Goal: Transaction & Acquisition: Purchase product/service

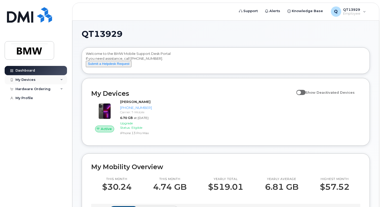
click at [63, 81] on div "My Devices" at bounding box center [36, 79] width 62 height 9
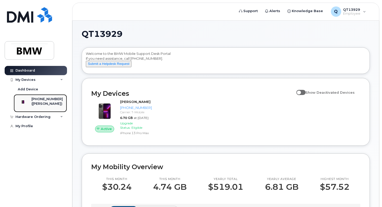
click at [50, 100] on div "[PHONE_NUMBER]" at bounding box center [46, 99] width 31 height 5
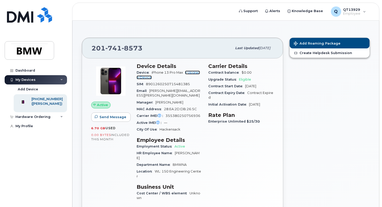
click at [193, 72] on link "+ Upgrade Device" at bounding box center [168, 75] width 63 height 9
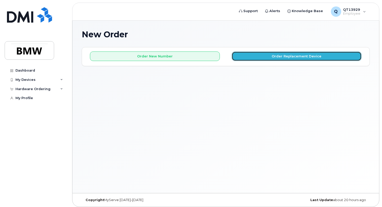
click at [290, 54] on button "Order Replacement Device" at bounding box center [297, 57] width 130 height 10
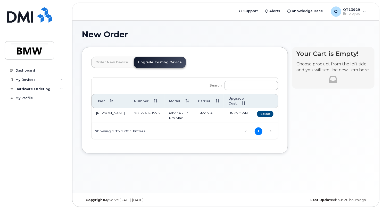
click at [171, 112] on td "iPhone - 13 Pro Max" at bounding box center [178, 115] width 29 height 15
click at [260, 113] on button "Select" at bounding box center [265, 114] width 17 height 6
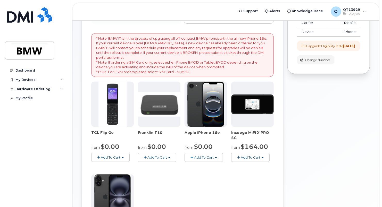
scroll to position [68, 0]
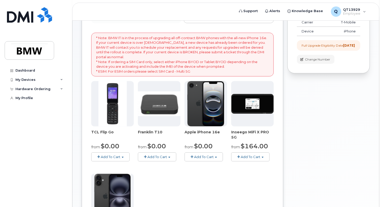
drag, startPoint x: 382, startPoint y: 75, endPoint x: 384, endPoint y: 101, distance: 26.7
click at [382, 101] on html "Support Alerts Knowledge Base Q QT13929 Employee English Français Sign out Dash…" at bounding box center [191, 127] width 382 height 390
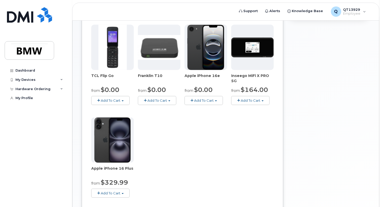
scroll to position [125, 0]
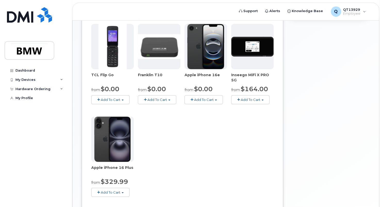
click at [233, 158] on div "TCL Flip Go from $0.00 Add To Cart $0.00 - 30 month Upgrade $96.00 - Full Price…" at bounding box center [182, 115] width 183 height 182
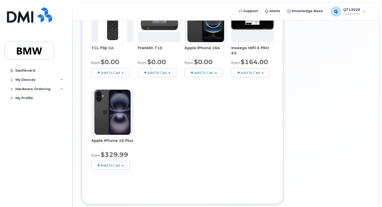
scroll to position [153, 0]
